Goal: Information Seeking & Learning: Learn about a topic

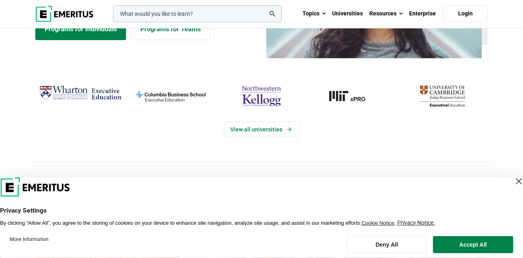
scroll to position [122, 0]
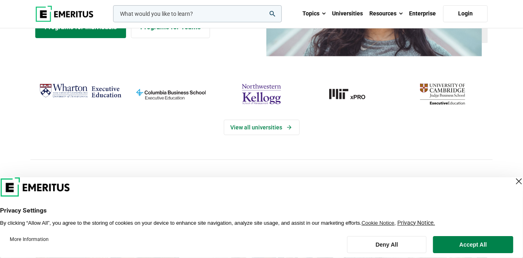
click at [178, 90] on img "columbia-business-school" at bounding box center [171, 94] width 82 height 27
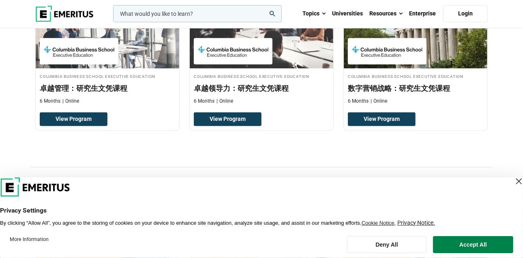
scroll to position [324, 0]
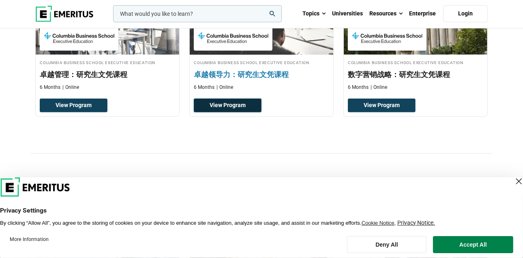
click at [231, 106] on link "View Program" at bounding box center [228, 106] width 68 height 14
